Goal: Task Accomplishment & Management: Use online tool/utility

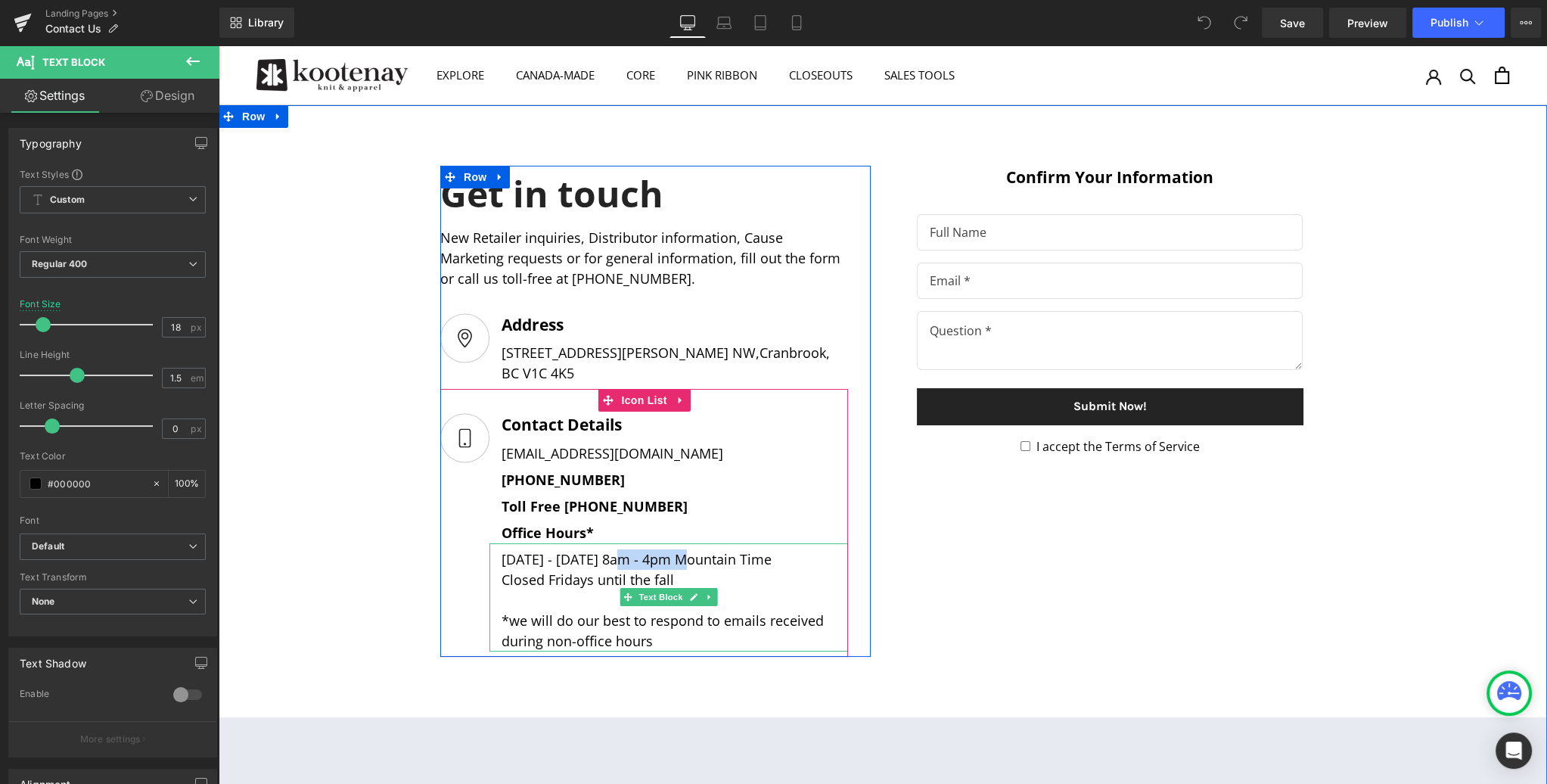
drag, startPoint x: 650, startPoint y: 539, endPoint x: 626, endPoint y: 539, distance: 24.0
click at [626, 543] on div "[DATE] - [DATE] 8am - 4pm Mountain Time Closed Fridays until the fall *we will …" at bounding box center [668, 597] width 358 height 109
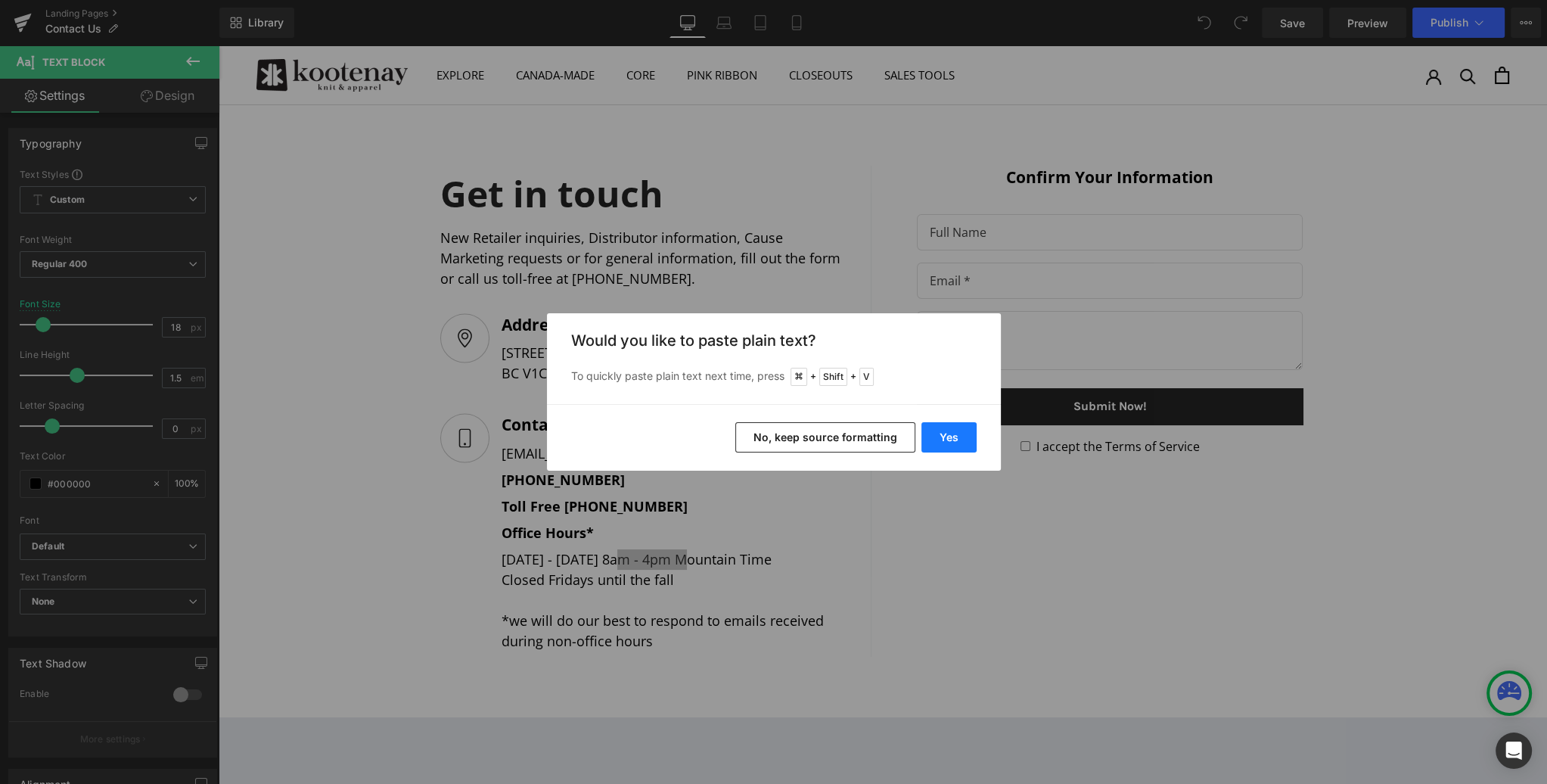
click at [949, 431] on button "Yes" at bounding box center [948, 436] width 55 height 30
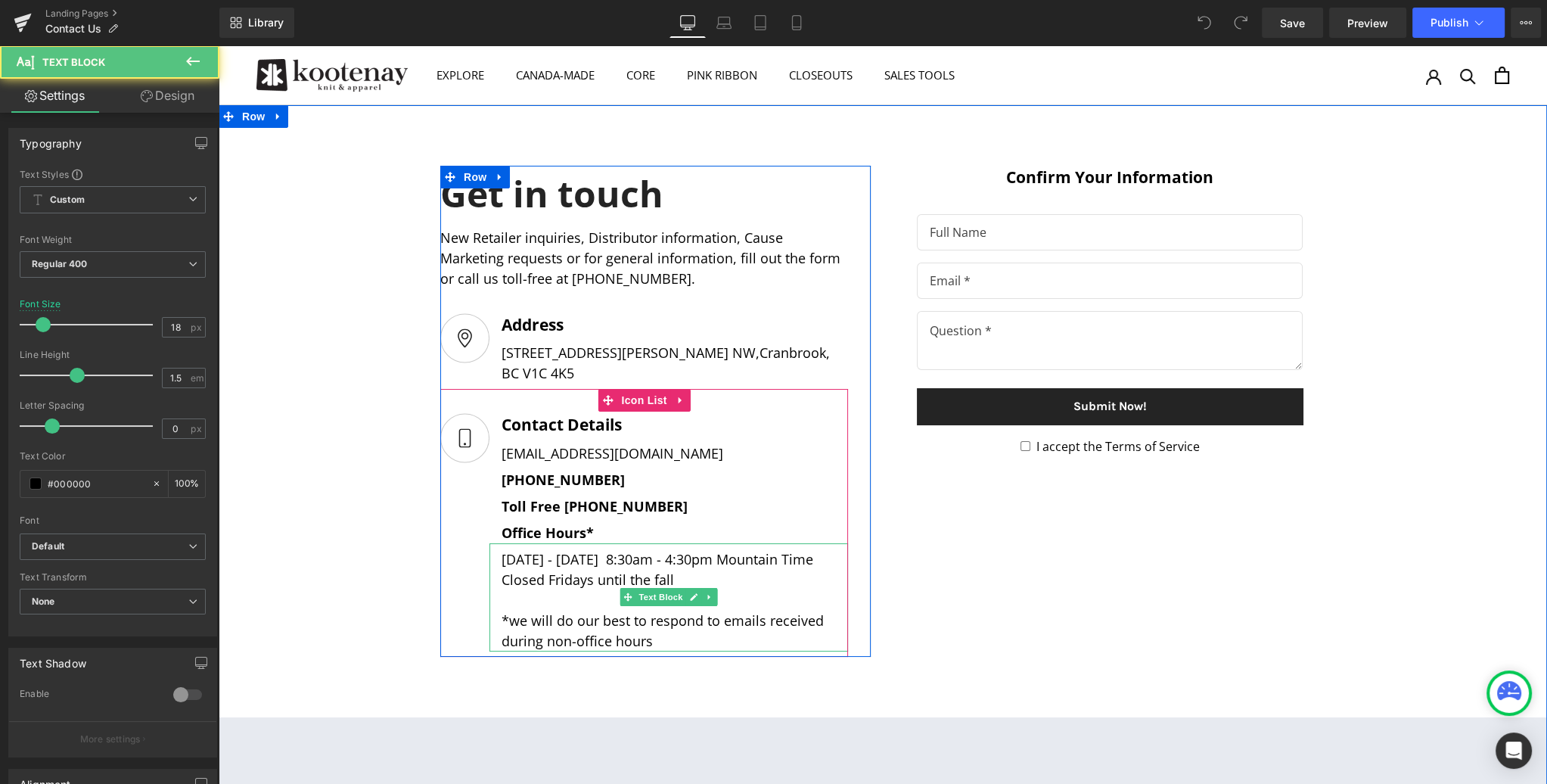
drag, startPoint x: 746, startPoint y: 536, endPoint x: 837, endPoint y: 535, distance: 91.0
click at [837, 543] on div "[DATE] - [DATE] 8:30am - 4:30pm Mountain Time Closed Fridays until the fall *we…" at bounding box center [668, 597] width 358 height 109
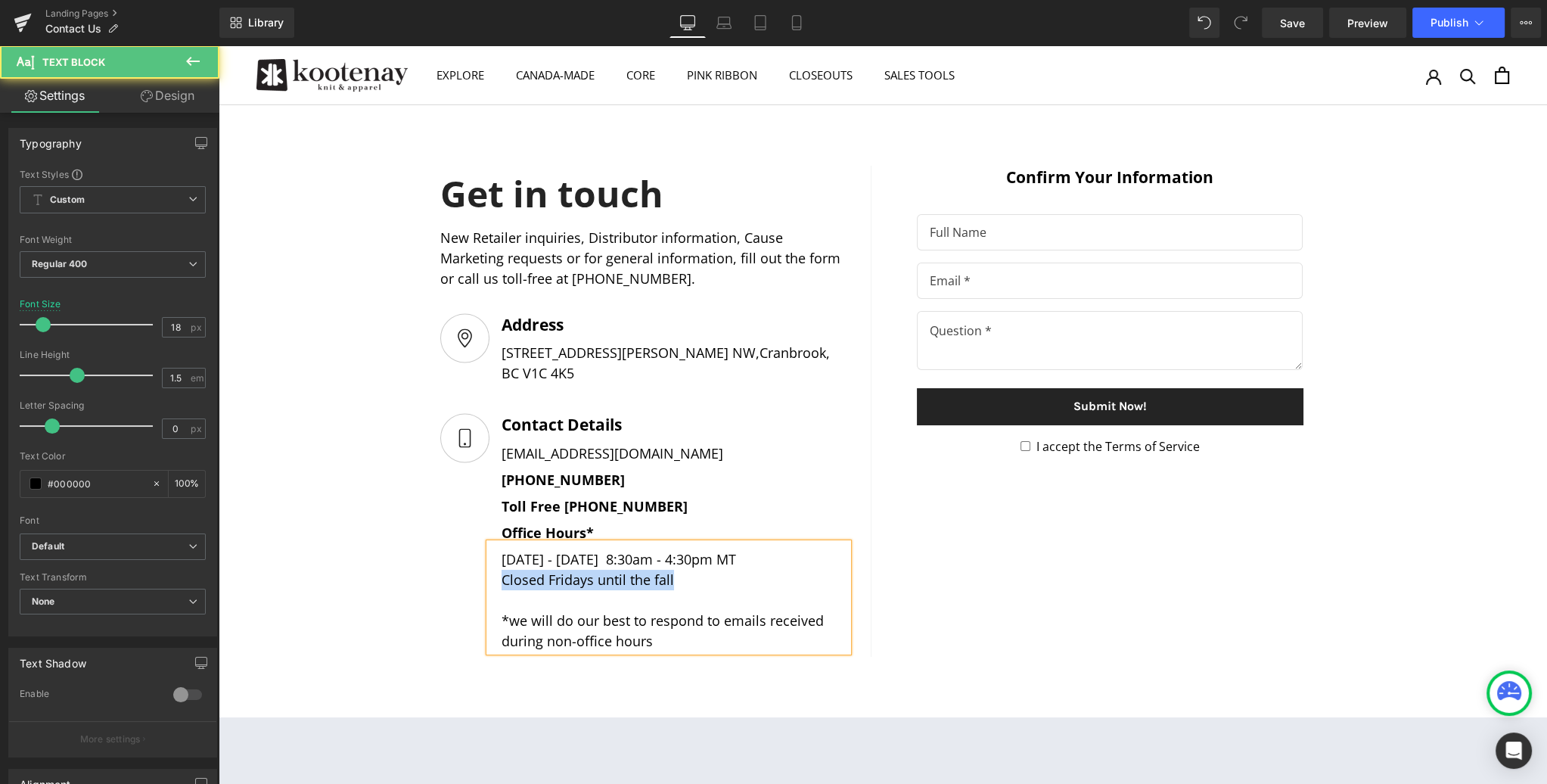
drag, startPoint x: 651, startPoint y: 557, endPoint x: 495, endPoint y: 558, distance: 156.0
click at [495, 558] on div "[DATE] - [DATE] 8:30am - 4:30pm MT Closed Fridays until the fall *we will do ou…" at bounding box center [668, 597] width 358 height 109
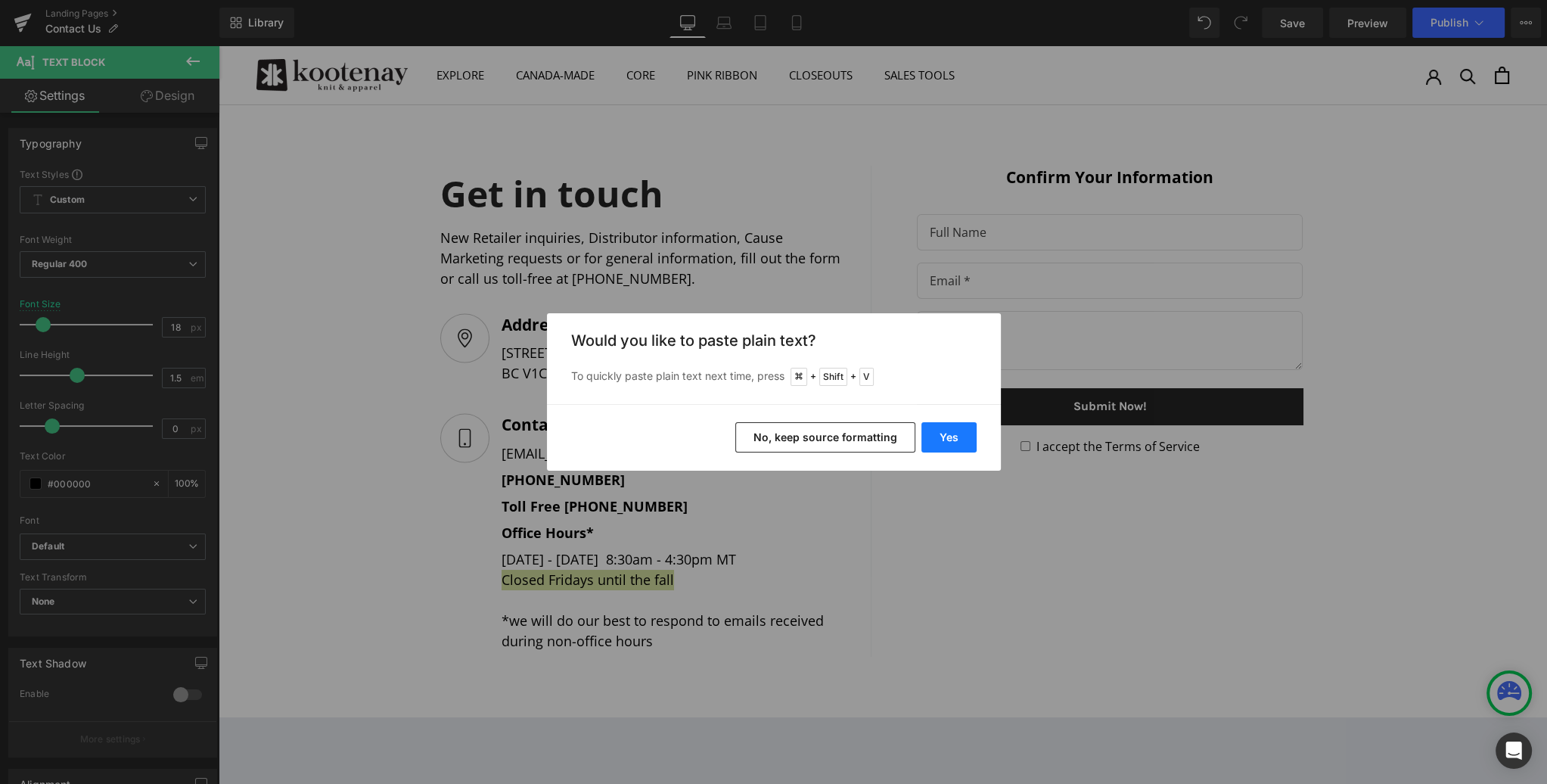
drag, startPoint x: 944, startPoint y: 436, endPoint x: 357, endPoint y: 520, distance: 593.0
click at [944, 436] on button "Yes" at bounding box center [948, 436] width 55 height 30
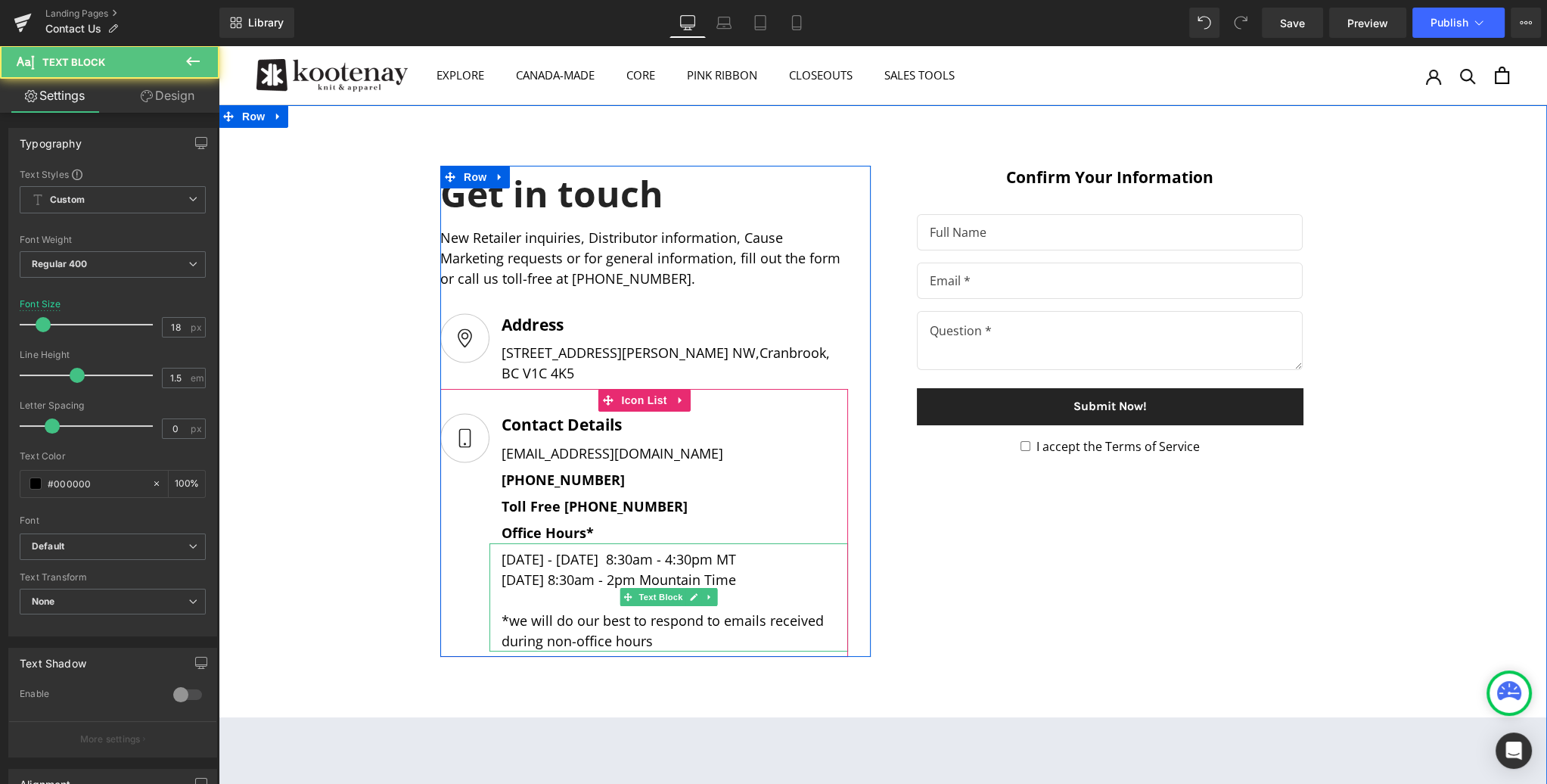
drag, startPoint x: 690, startPoint y: 555, endPoint x: 636, endPoint y: 557, distance: 54.0
click at [636, 570] on div "[DATE] 8:30am - 2pm Mountain Time *we will do our best to respond to emails rec…" at bounding box center [675, 610] width 347 height 82
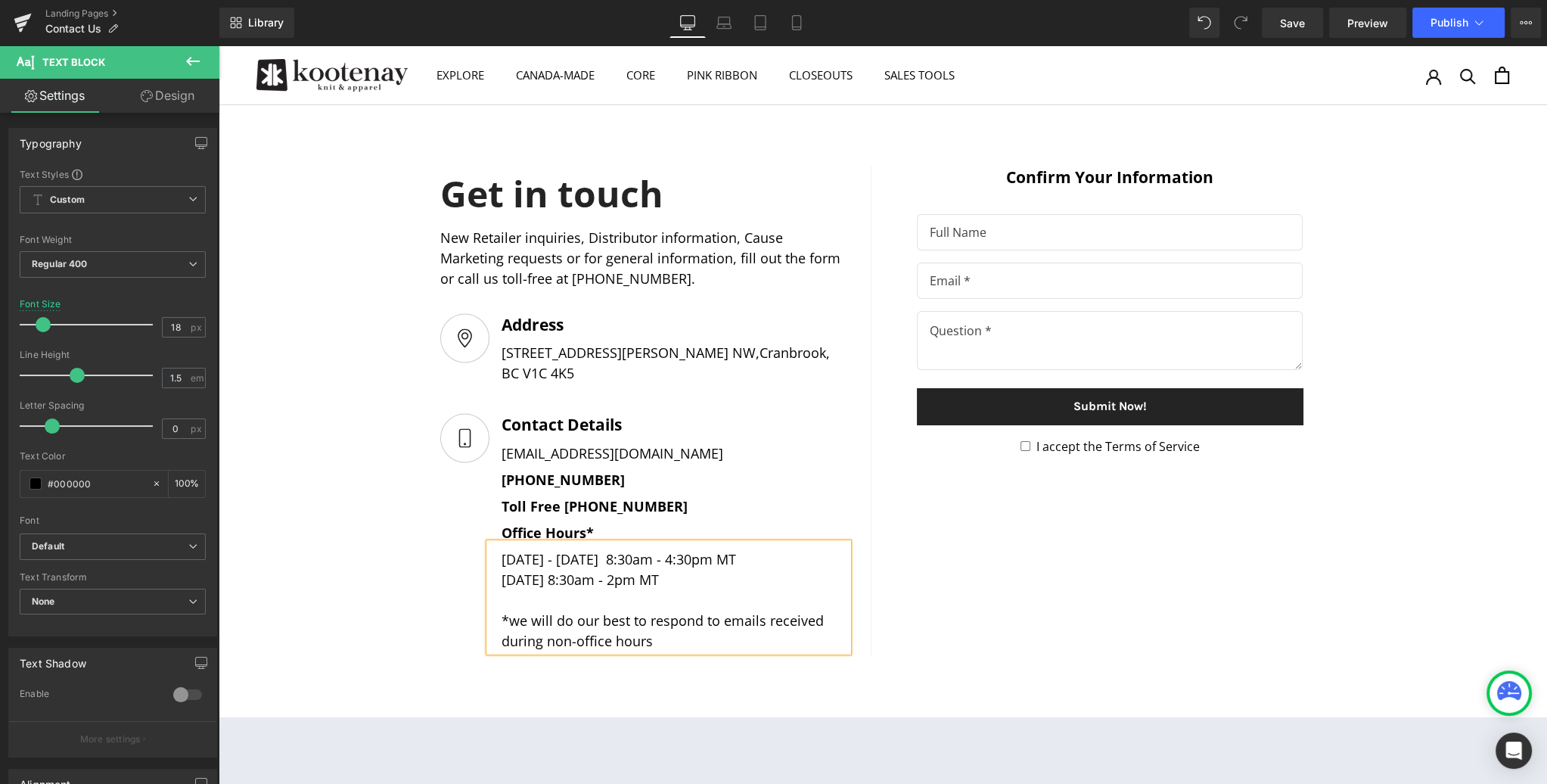
click at [625, 543] on div "[DATE] - [DATE] 8:30am - 4:30pm MT [DATE] 8:30am - 2pm MT *we will do our best …" at bounding box center [668, 597] width 358 height 109
click at [539, 570] on div "[DATE] 8:30am - 2pm MT *we will do our best to respond to emails received durin…" at bounding box center [675, 610] width 347 height 82
click at [756, 543] on div "[DATE] - [DATE], 8:30am - 4:30pm MT [DATE], 8:30am - 2pm MT *we will do our bes…" at bounding box center [668, 597] width 358 height 109
click at [652, 570] on div "[DATE], 8:30am - 2pm MT *we will do our best to respond to emails received duri…" at bounding box center [675, 610] width 347 height 82
click at [1300, 21] on span "Save" at bounding box center [1292, 23] width 25 height 16
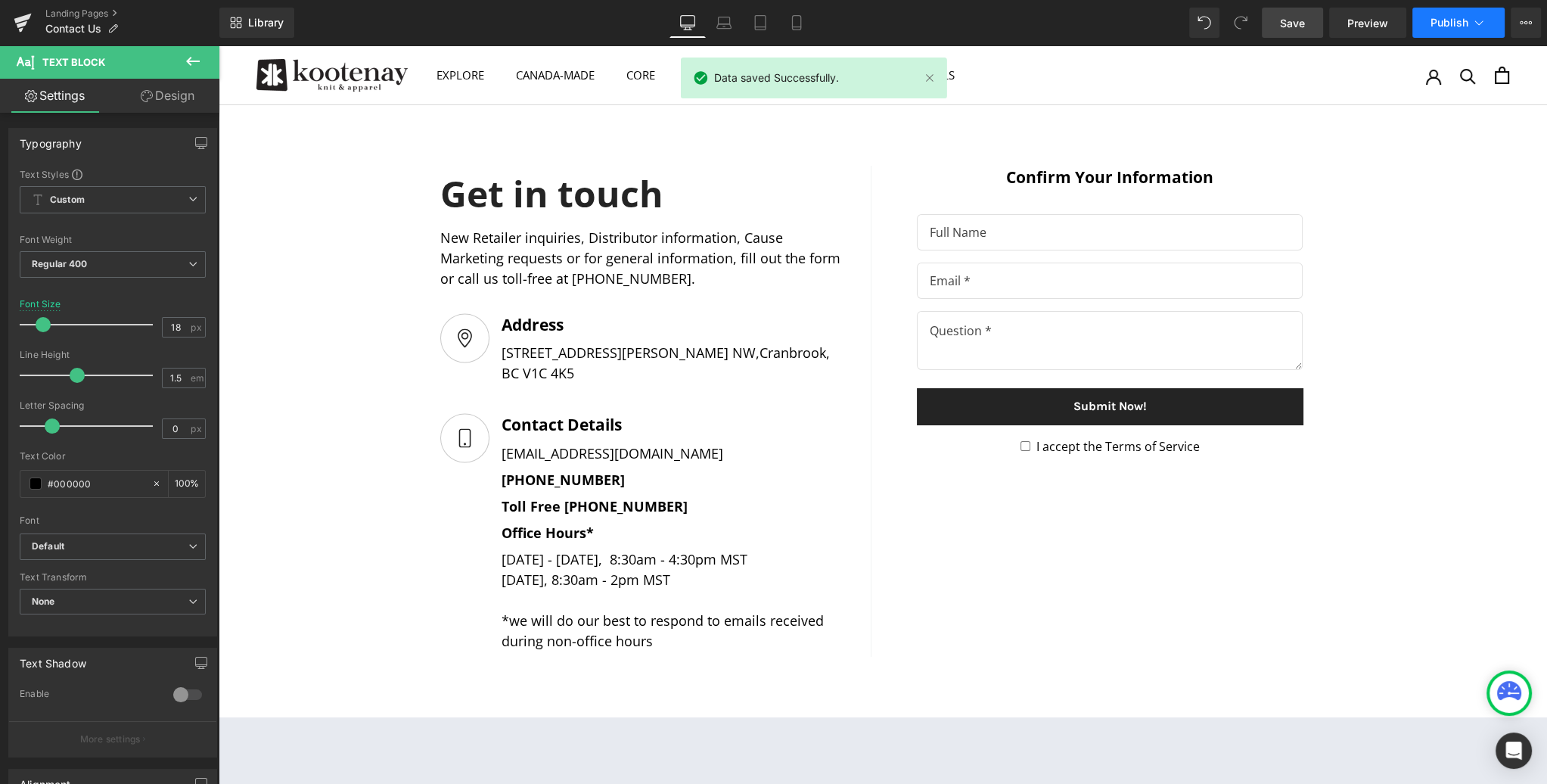
click at [1465, 19] on span "Publish" at bounding box center [1449, 22] width 37 height 12
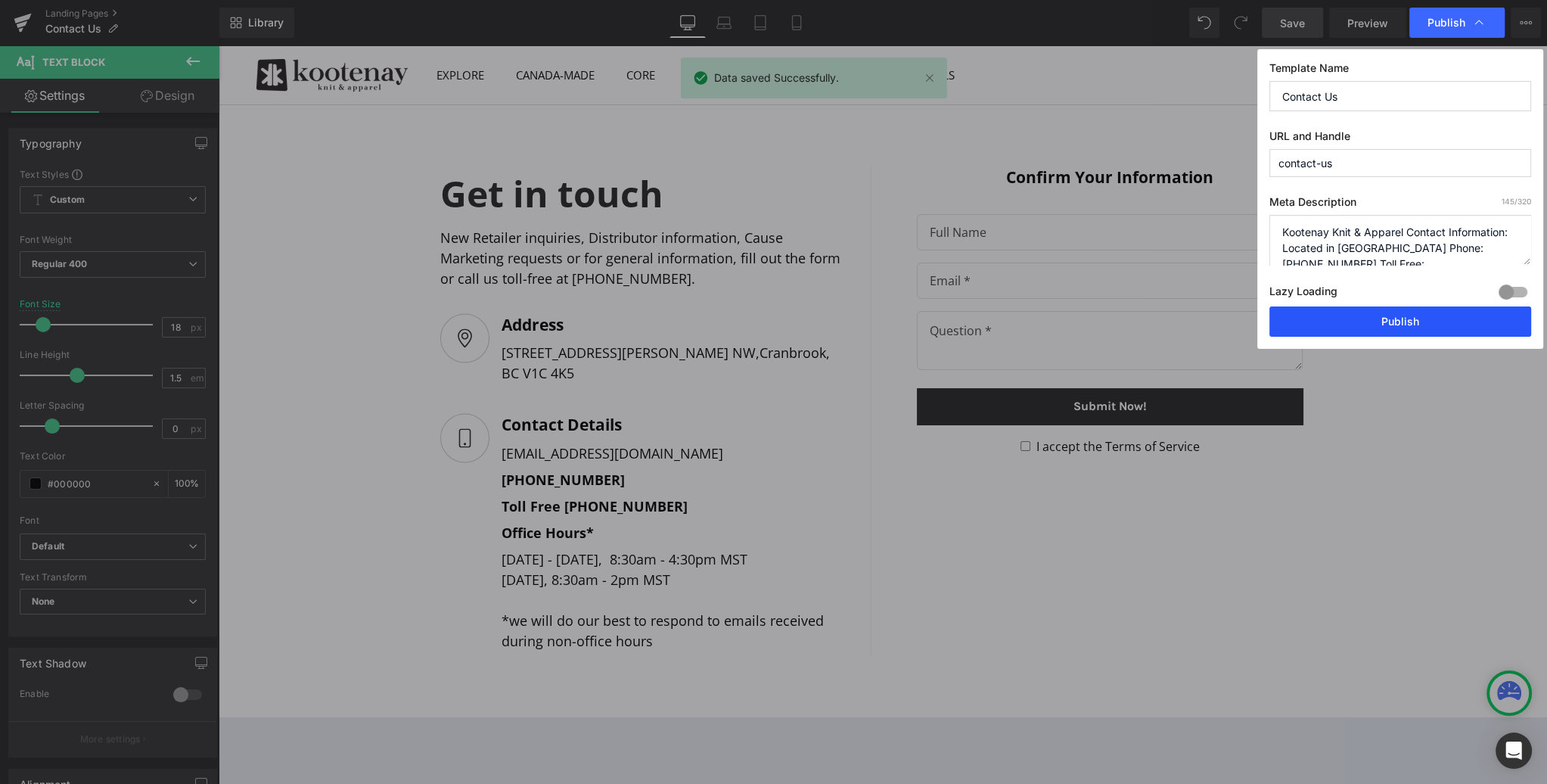
click at [1426, 320] on button "Publish" at bounding box center [1400, 321] width 261 height 30
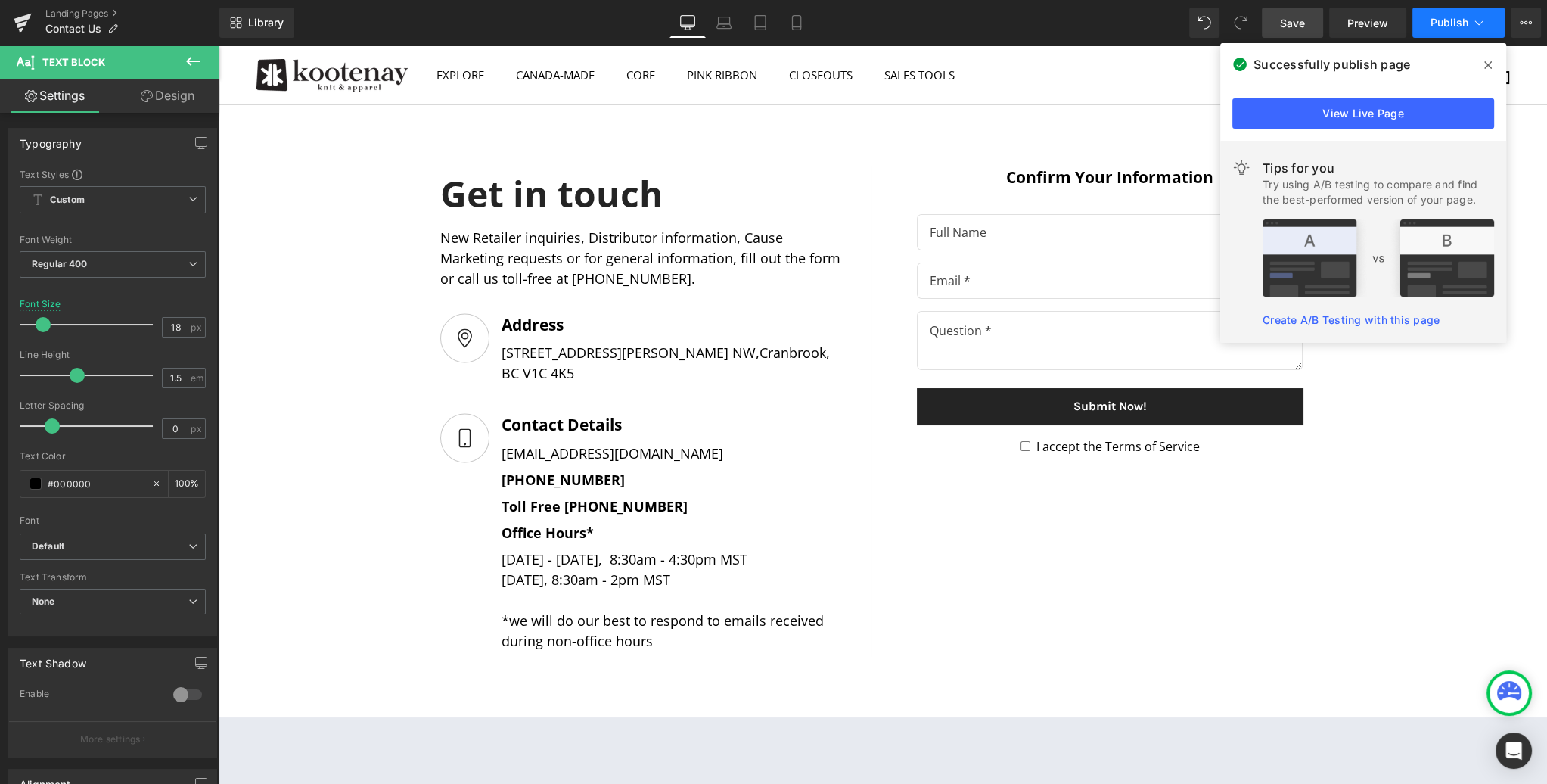
click at [1479, 19] on icon at bounding box center [1480, 23] width 15 height 15
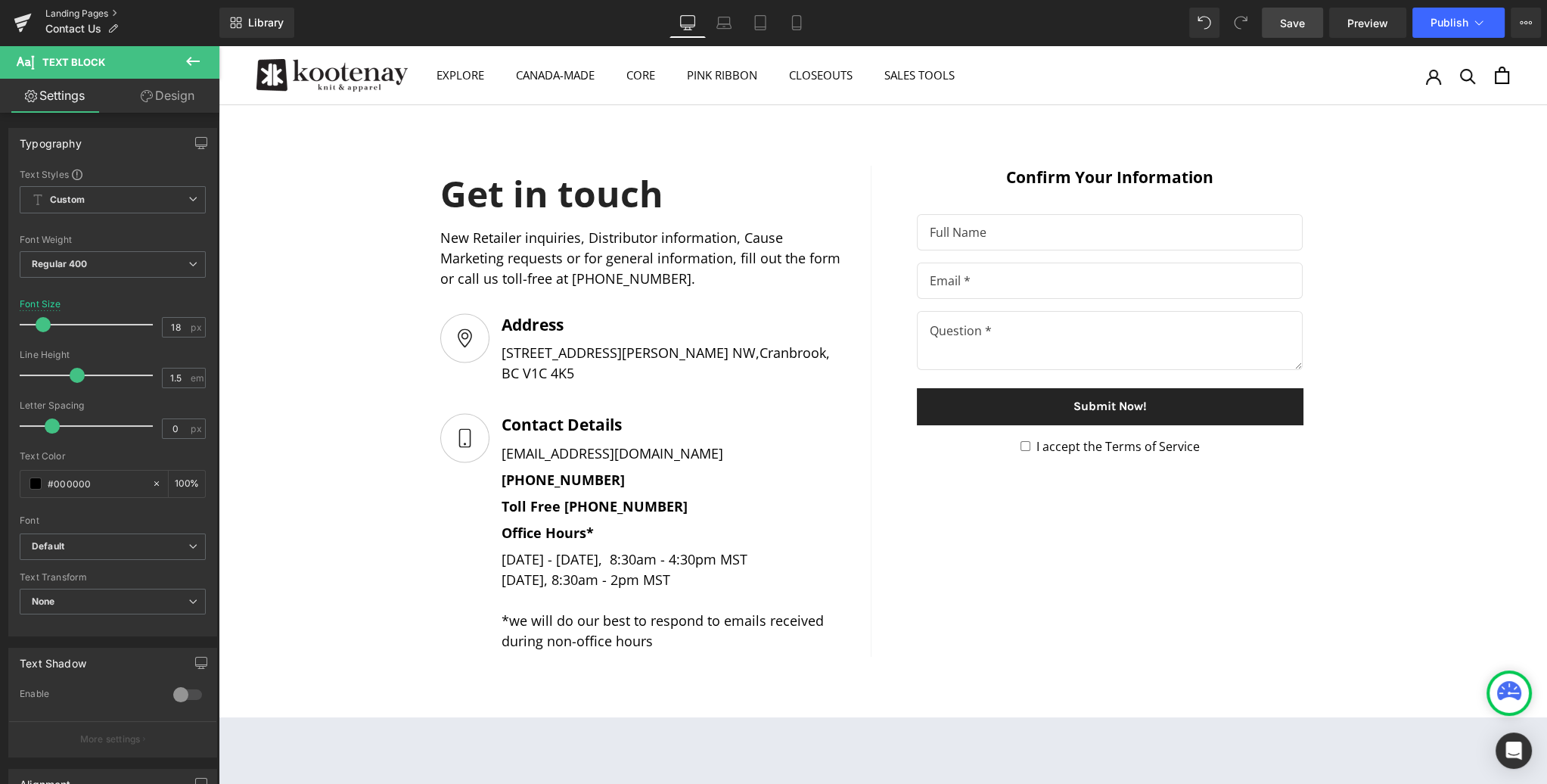
click at [73, 13] on link "Landing Pages" at bounding box center [132, 13] width 174 height 12
